Goal: Task Accomplishment & Management: Complete application form

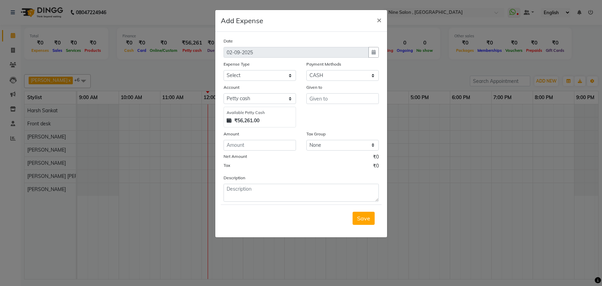
select select "1"
select select "6442"
select select "21227"
click at [340, 100] on input "text" at bounding box center [343, 98] width 72 height 11
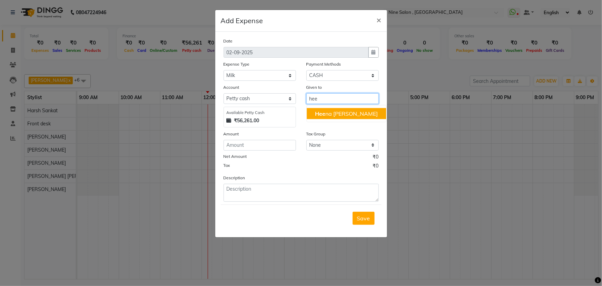
click at [346, 116] on ngb-highlight "Hee na [PERSON_NAME]" at bounding box center [346, 113] width 63 height 7
type input "[PERSON_NAME] [PERSON_NAME]"
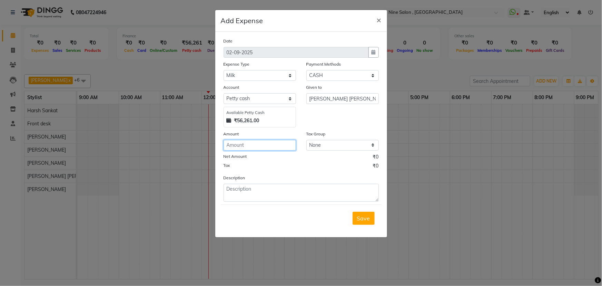
click at [254, 145] on input "number" at bounding box center [260, 145] width 72 height 11
type input "60"
click at [368, 211] on div "Save" at bounding box center [301, 217] width 161 height 27
click at [365, 214] on button "Save" at bounding box center [364, 218] width 22 height 13
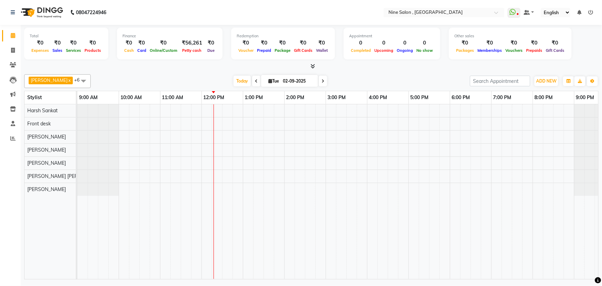
click at [507, 101] on link "7:00 PM" at bounding box center [503, 98] width 22 height 10
click at [492, 174] on div at bounding box center [346, 191] width 538 height 175
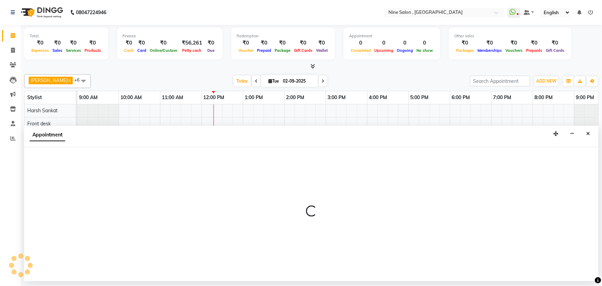
select select "83991"
select select "tentative"
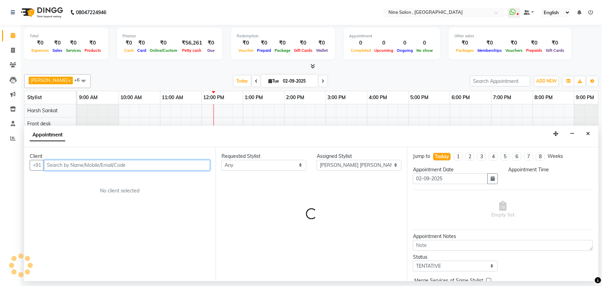
select select "1140"
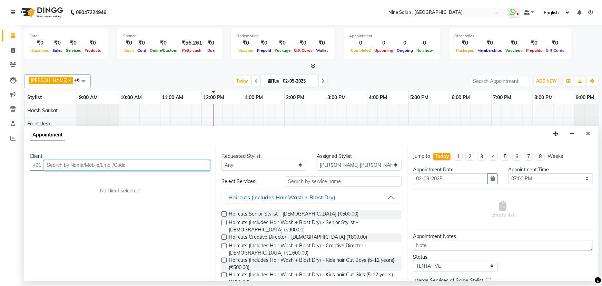
click at [168, 166] on input "text" at bounding box center [127, 165] width 166 height 11
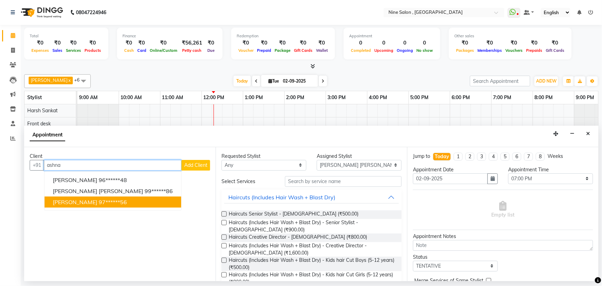
click at [99, 204] on ngb-highlight "97******56" at bounding box center [113, 201] width 28 height 7
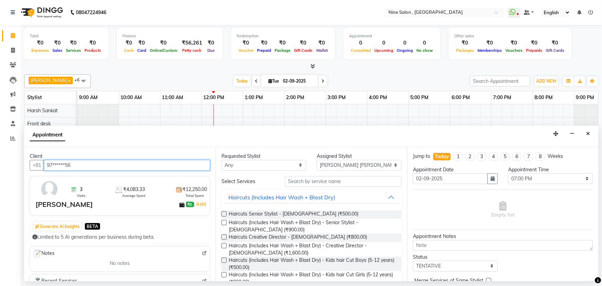
type input "97******56"
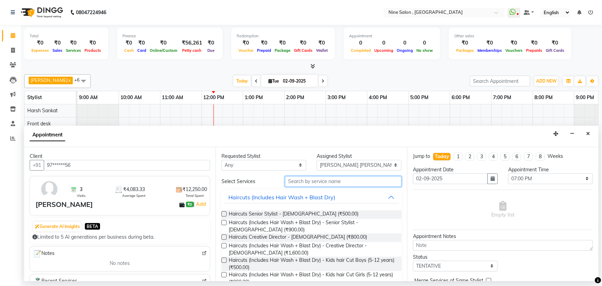
click at [316, 182] on input "text" at bounding box center [343, 181] width 117 height 11
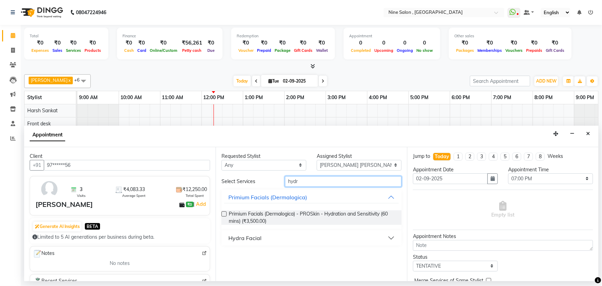
type input "hydr"
click at [394, 238] on button "Hydra Facial" at bounding box center [311, 238] width 175 height 12
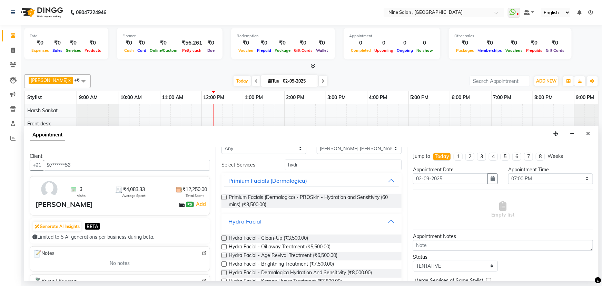
scroll to position [32, 0]
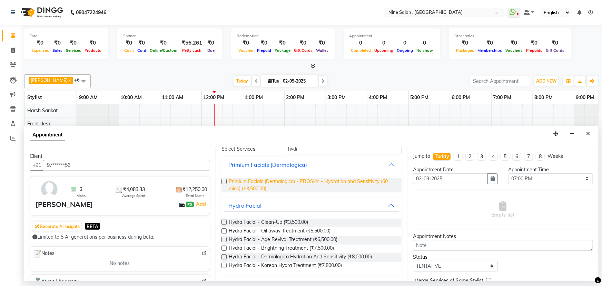
click at [384, 185] on span "Primium Facials (Dermalogica) - PROSkin - Hydration and Sensitivity (60 mins) (…" at bounding box center [312, 185] width 167 height 14
checkbox input "false"
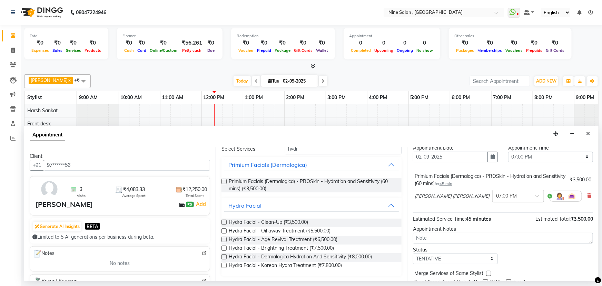
scroll to position [48, 0]
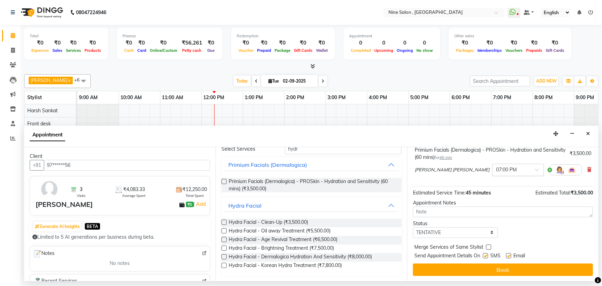
click at [496, 167] on input "text" at bounding box center [511, 169] width 30 height 7
click at [493, 204] on div "05:00 PM" at bounding box center [518, 206] width 51 height 13
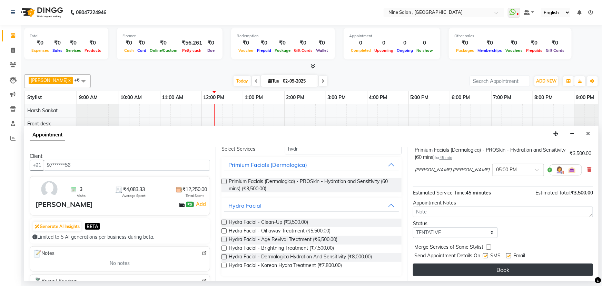
click at [481, 268] on button "Book" at bounding box center [503, 269] width 180 height 12
